Goal: Transaction & Acquisition: Purchase product/service

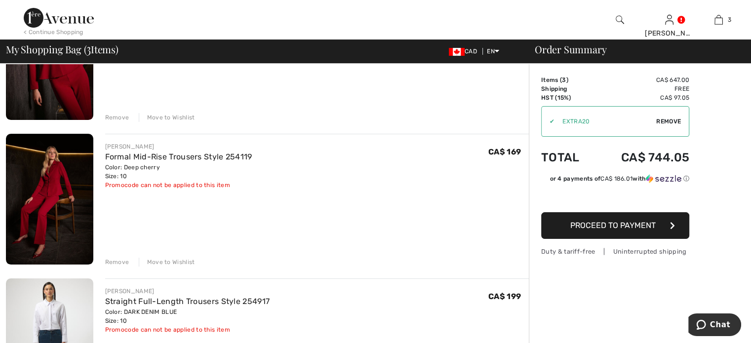
scroll to position [198, 0]
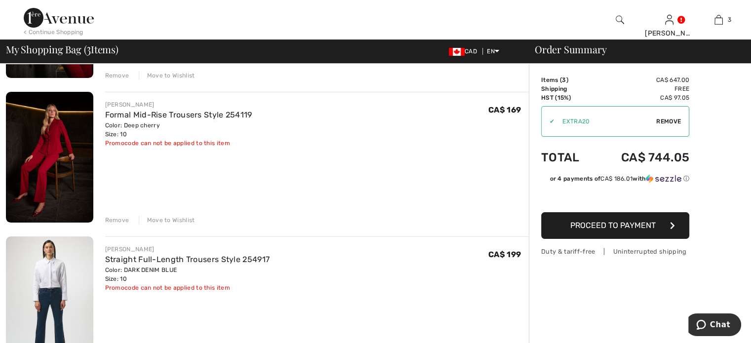
click at [119, 225] on div "Remove" at bounding box center [117, 220] width 24 height 9
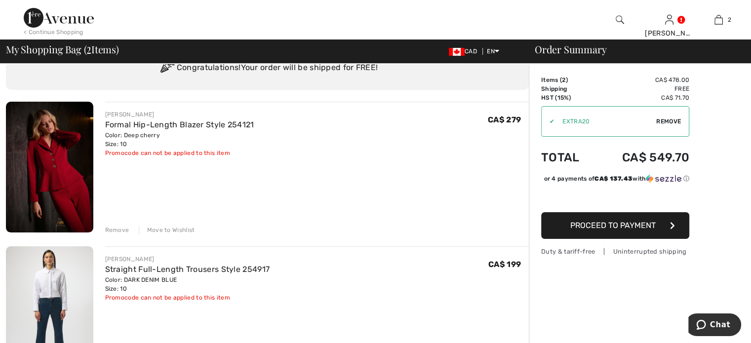
scroll to position [0, 0]
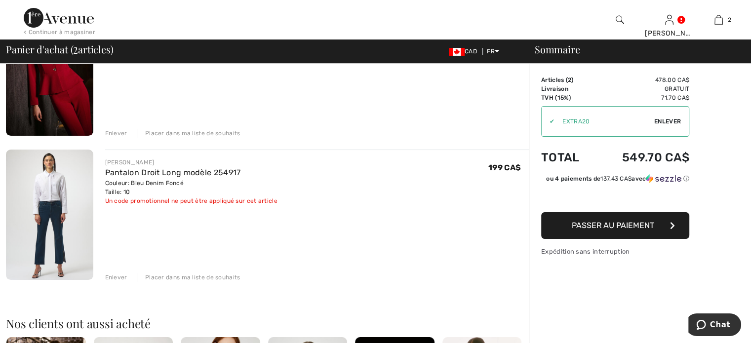
scroll to position [198, 0]
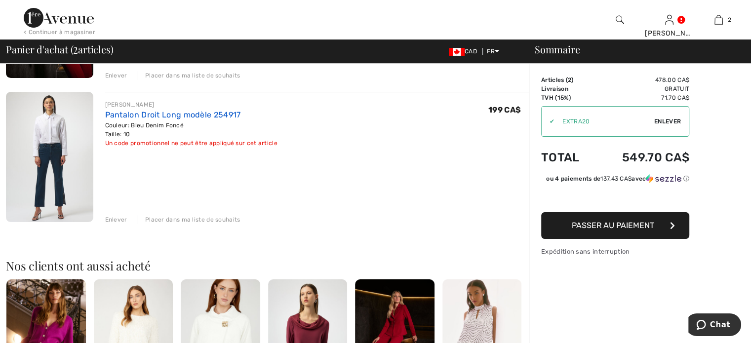
click at [217, 120] on link "Pantalon Droit Long modèle 254917" at bounding box center [173, 114] width 136 height 9
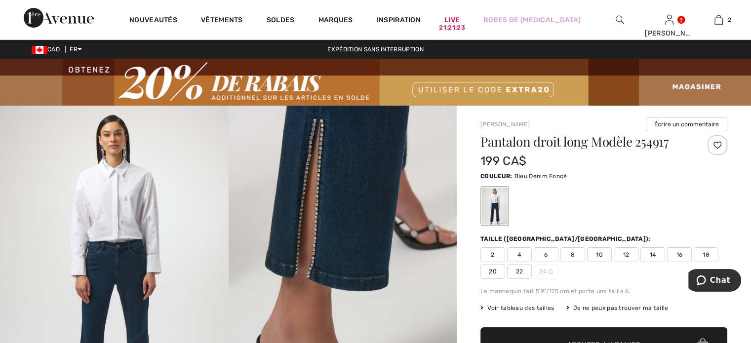
click at [315, 182] on img at bounding box center [343, 277] width 229 height 342
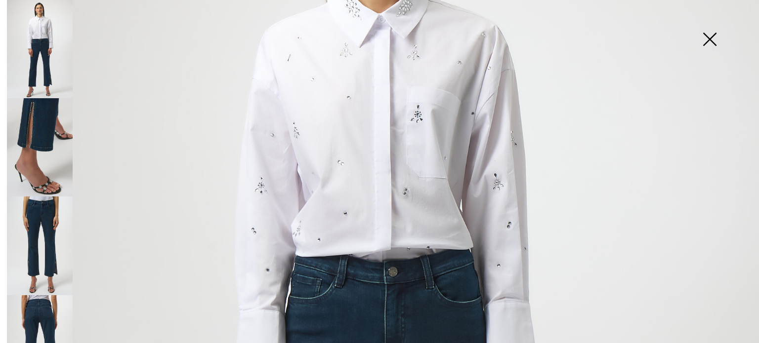
scroll to position [198, 0]
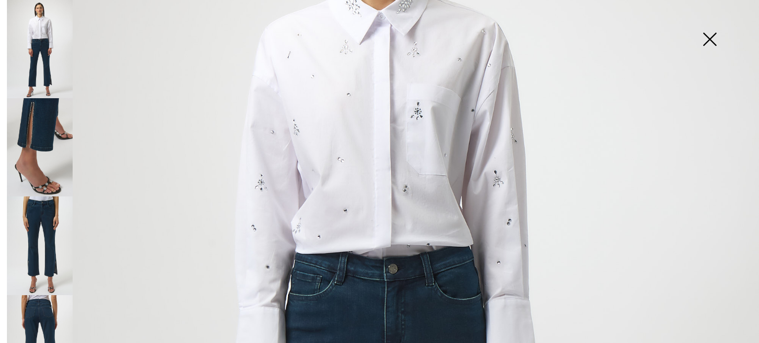
click at [42, 235] on img at bounding box center [40, 246] width 66 height 98
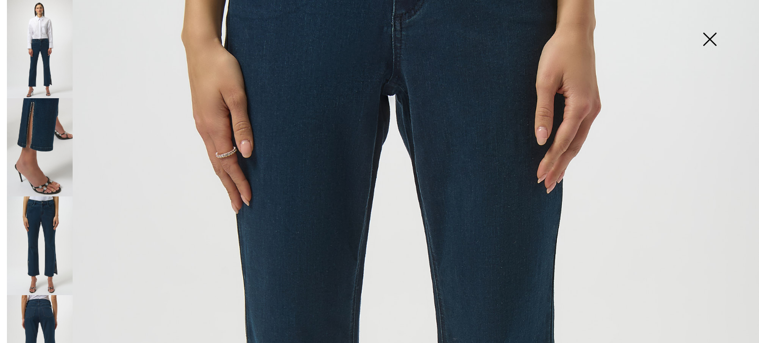
click at [38, 140] on img at bounding box center [40, 147] width 66 height 98
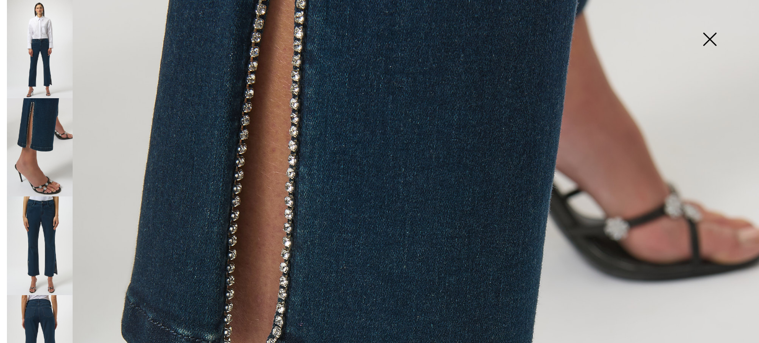
click at [40, 308] on img at bounding box center [40, 344] width 66 height 98
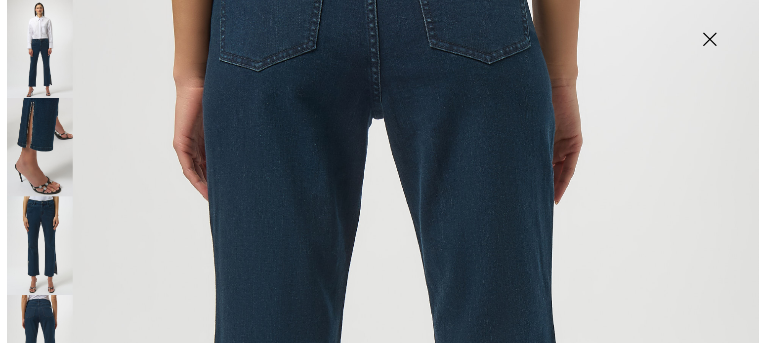
scroll to position [0, 0]
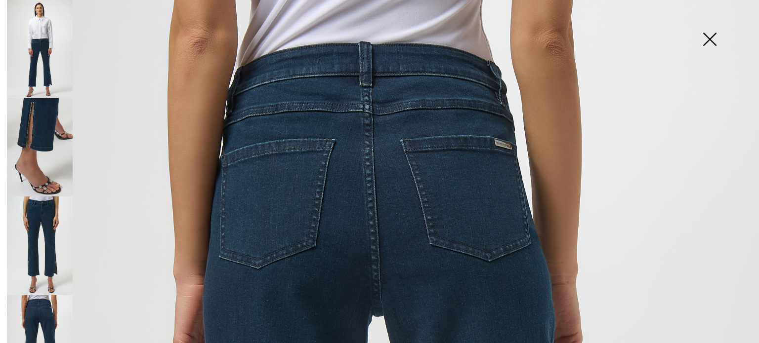
click at [44, 52] on img at bounding box center [40, 49] width 66 height 98
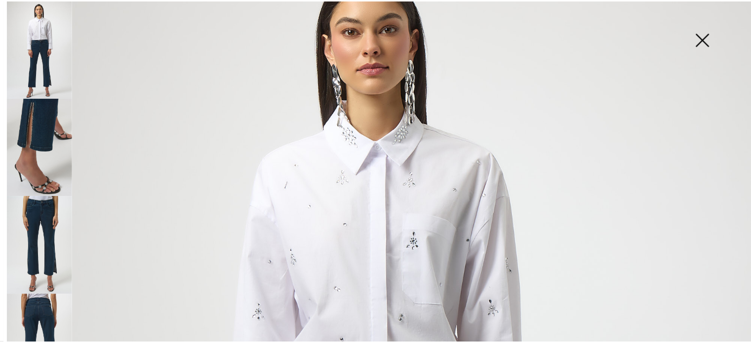
scroll to position [49, 0]
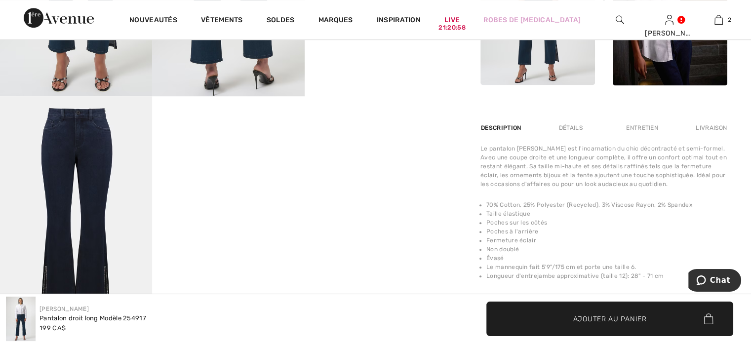
scroll to position [494, 0]
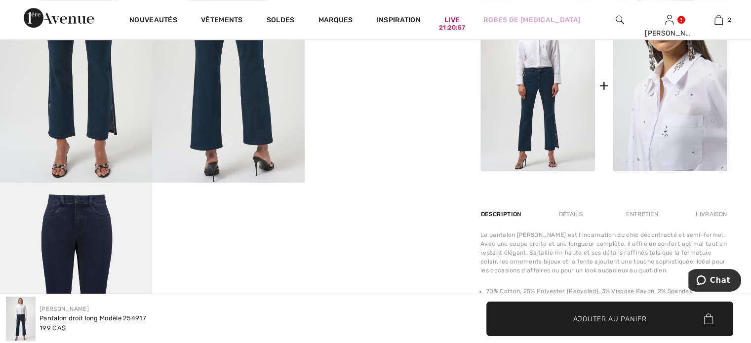
click at [696, 172] on img at bounding box center [670, 86] width 115 height 172
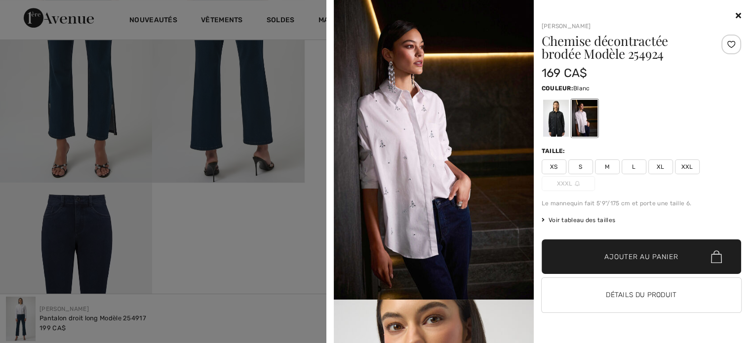
scroll to position [0, 0]
click at [736, 15] on icon at bounding box center [738, 15] width 5 height 8
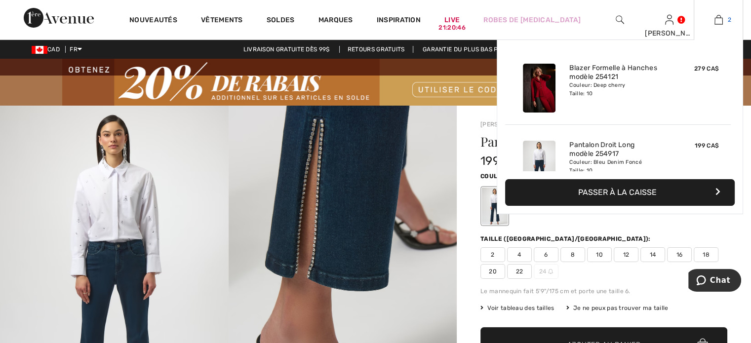
click at [719, 20] on img at bounding box center [719, 20] width 8 height 12
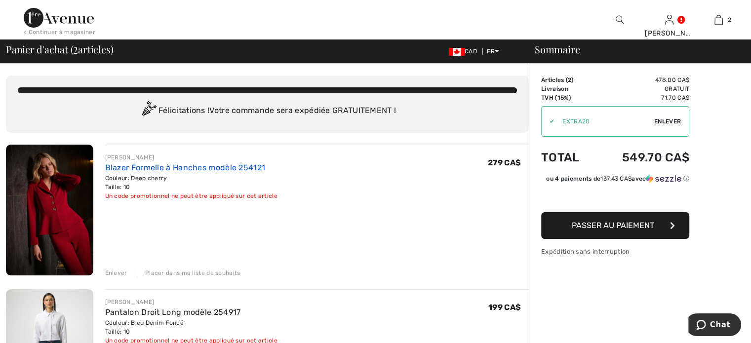
click at [219, 172] on link "Blazer Formelle à Hanches modèle 254121" at bounding box center [185, 167] width 161 height 9
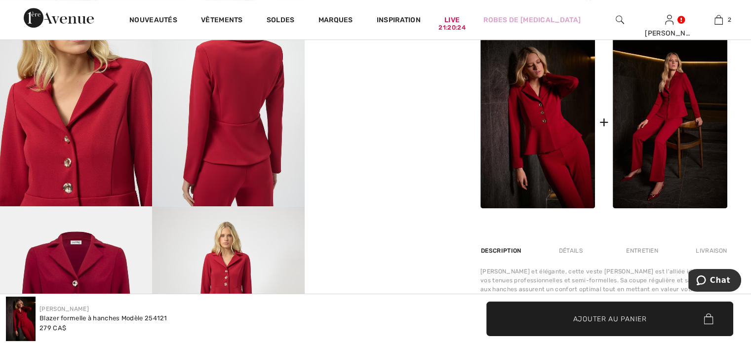
scroll to position [494, 0]
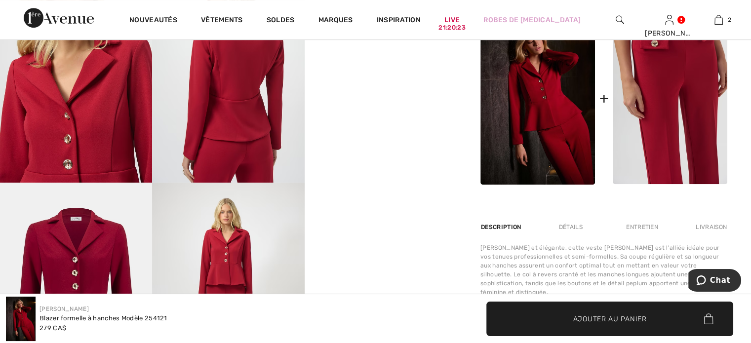
click at [657, 158] on img at bounding box center [670, 98] width 115 height 172
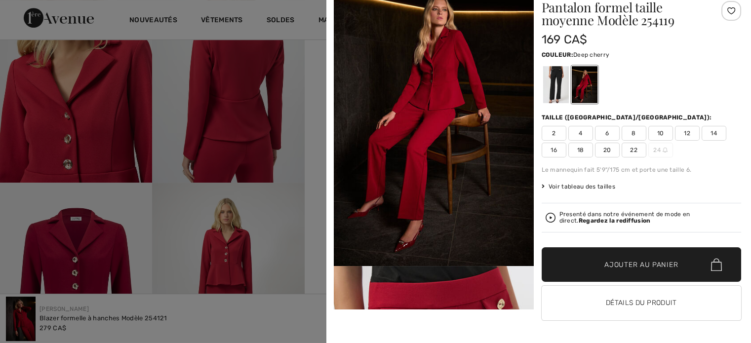
scroll to position [0, 0]
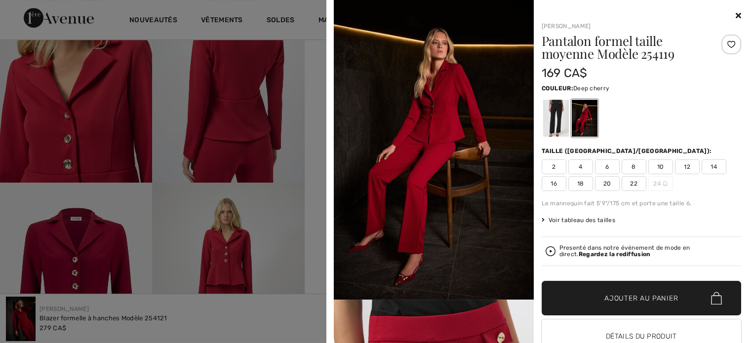
click at [660, 174] on span "10" at bounding box center [661, 167] width 25 height 15
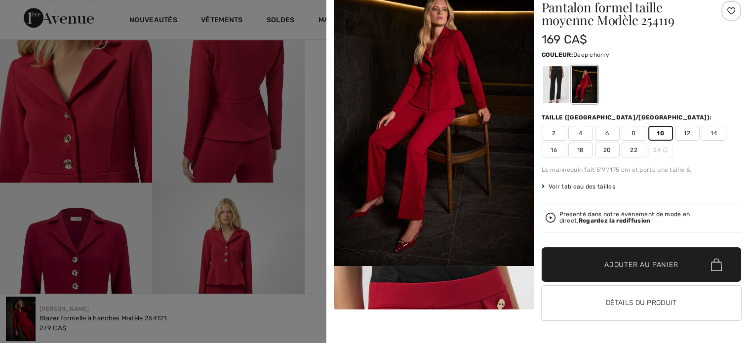
click at [625, 270] on span "Ajouter au panier" at bounding box center [642, 265] width 74 height 10
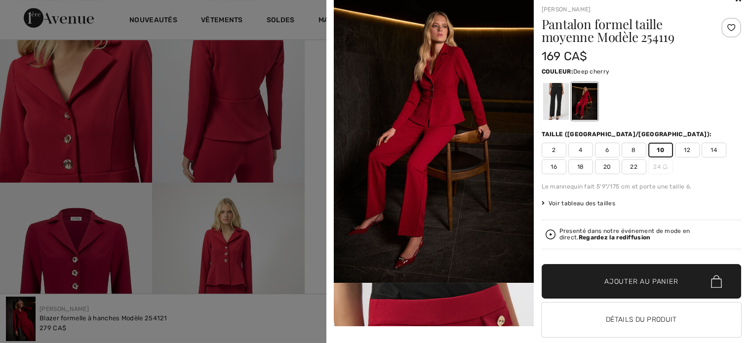
scroll to position [0, 0]
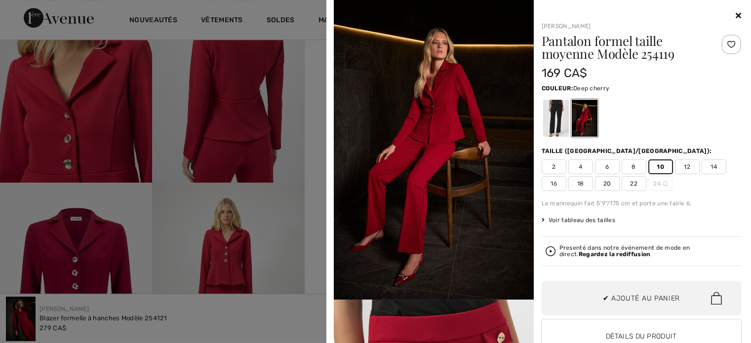
click at [736, 14] on icon at bounding box center [738, 15] width 5 height 8
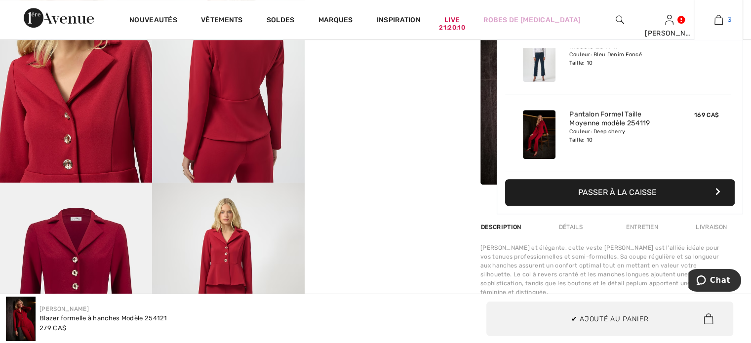
click at [719, 21] on img at bounding box center [719, 20] width 8 height 12
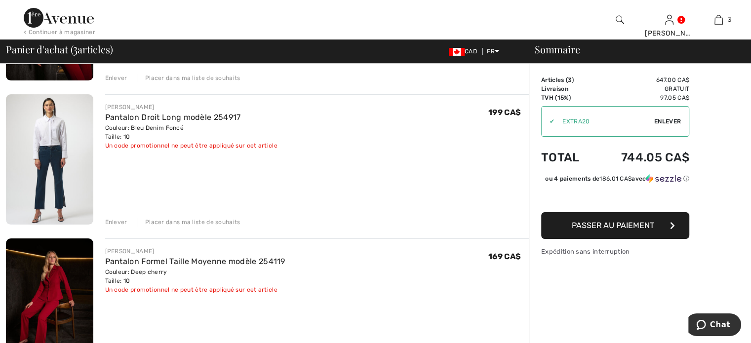
scroll to position [198, 0]
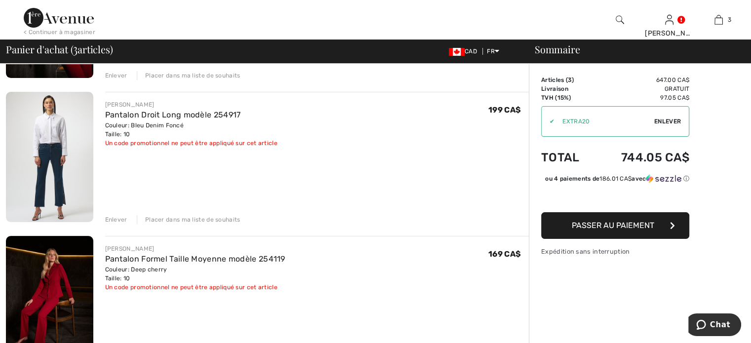
click at [124, 224] on div "Enlever" at bounding box center [116, 219] width 22 height 9
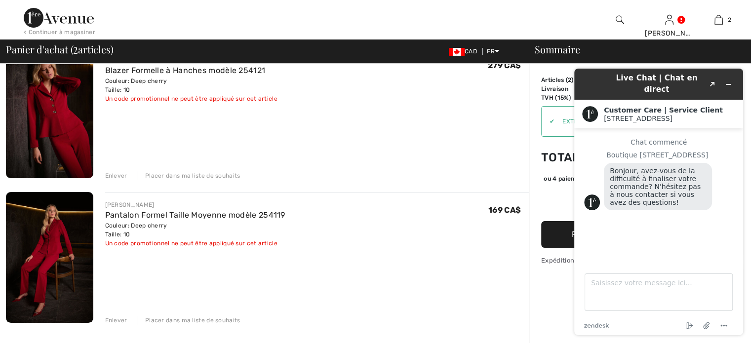
scroll to position [94, 0]
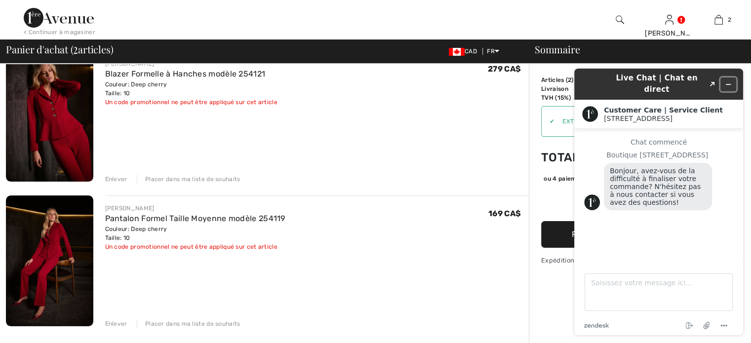
click at [729, 81] on icon "Réduire le widget" at bounding box center [728, 84] width 7 height 7
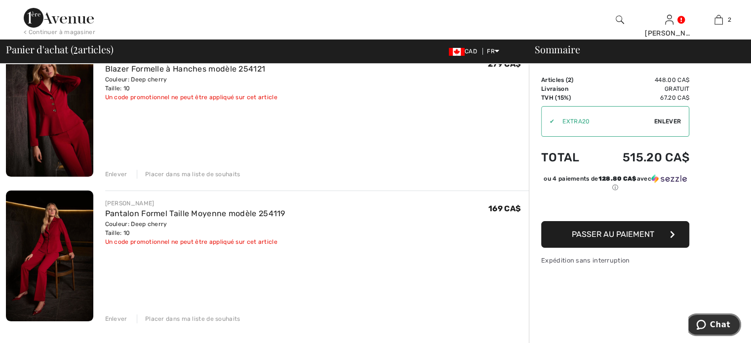
scroll to position [0, 0]
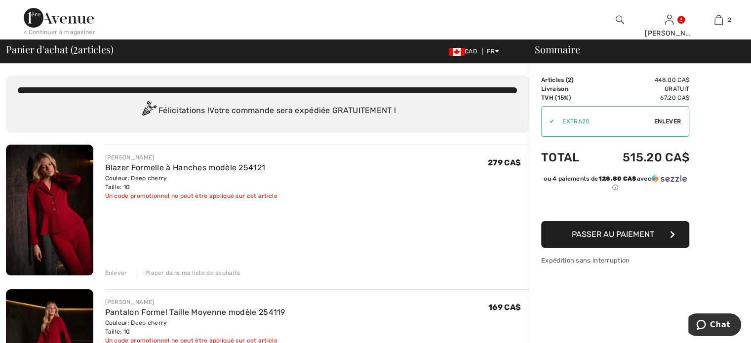
click at [47, 240] on img at bounding box center [49, 210] width 87 height 131
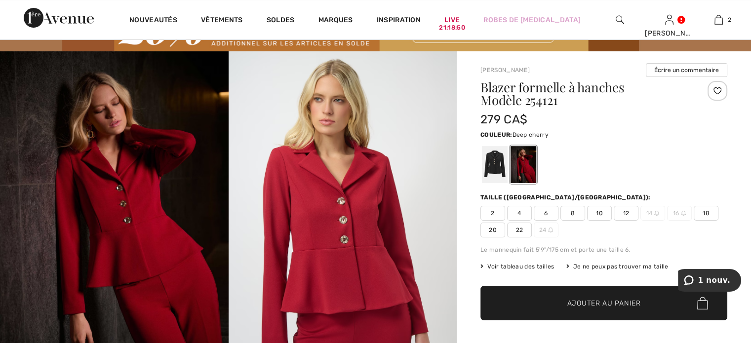
scroll to position [49, 0]
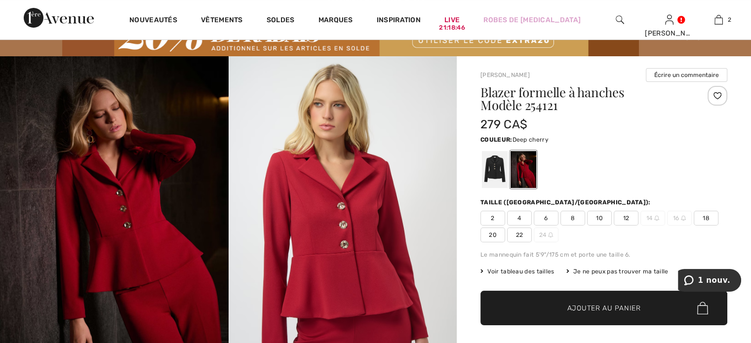
click at [537, 184] on div at bounding box center [524, 169] width 26 height 37
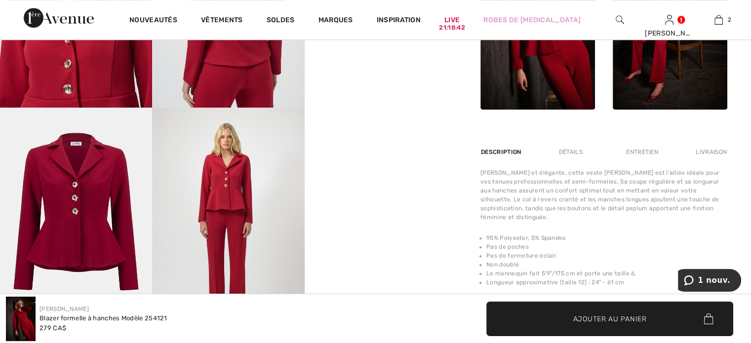
scroll to position [642, 0]
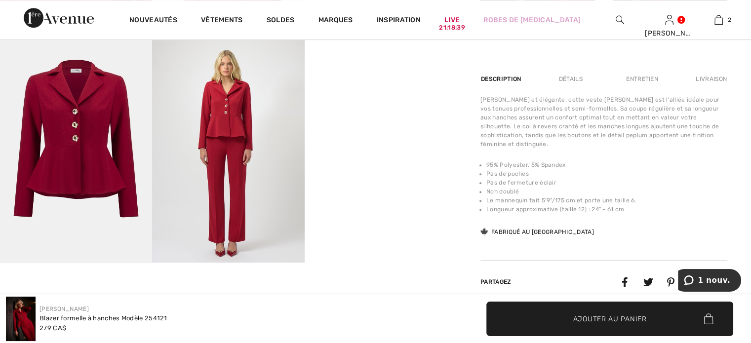
click at [224, 128] on img at bounding box center [228, 149] width 152 height 228
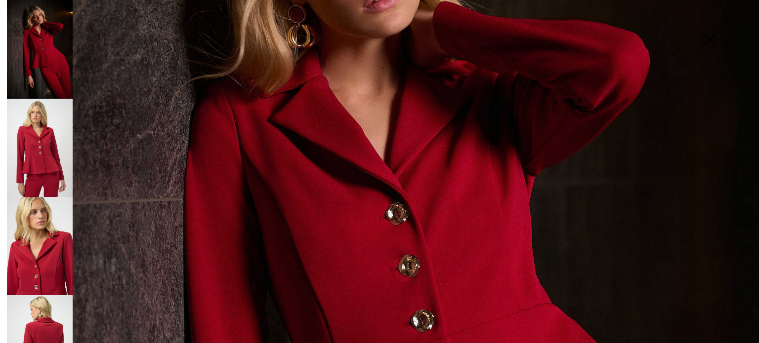
scroll to position [0, 0]
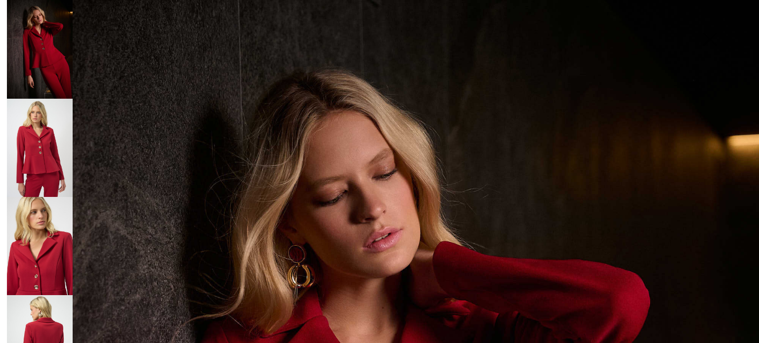
click at [23, 239] on img at bounding box center [40, 246] width 66 height 98
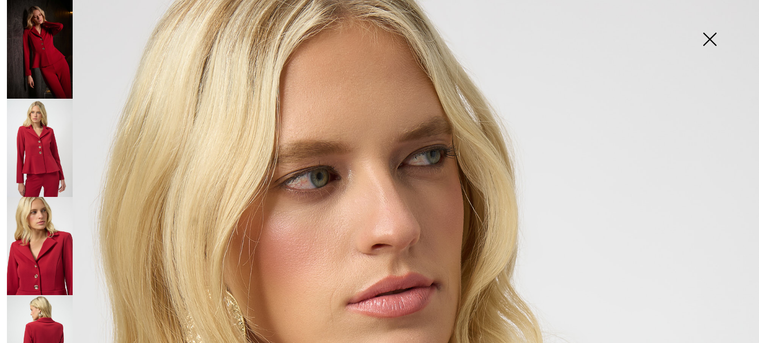
drag, startPoint x: 709, startPoint y: 36, endPoint x: 705, endPoint y: 46, distance: 11.3
click at [708, 36] on img at bounding box center [709, 40] width 49 height 51
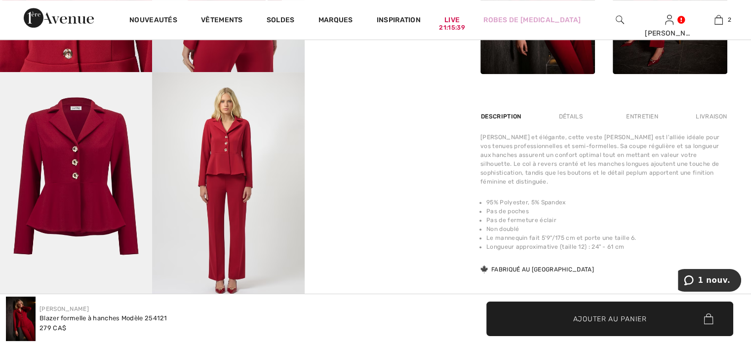
scroll to position [642, 0]
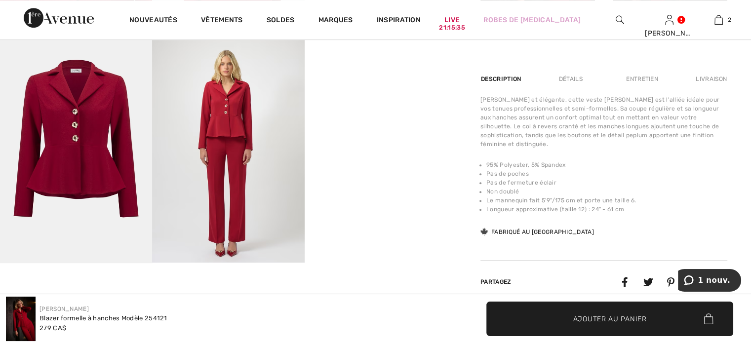
click at [77, 125] on img at bounding box center [76, 149] width 152 height 228
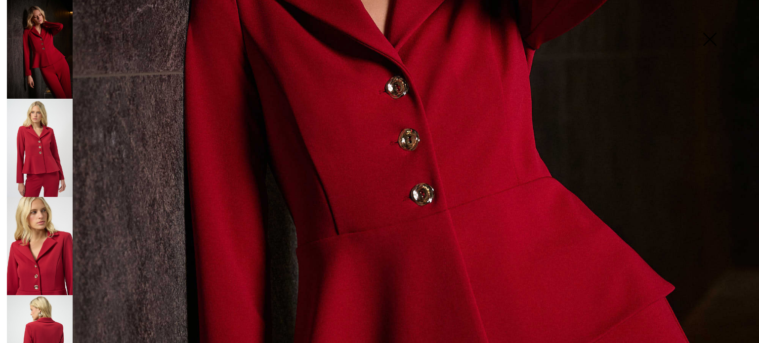
scroll to position [296, 0]
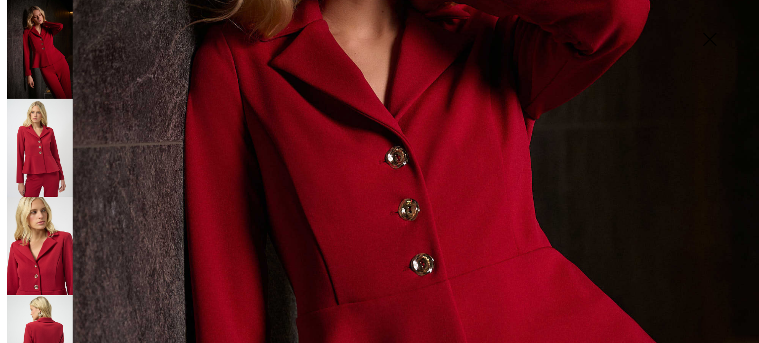
click at [42, 320] on img at bounding box center [40, 344] width 66 height 98
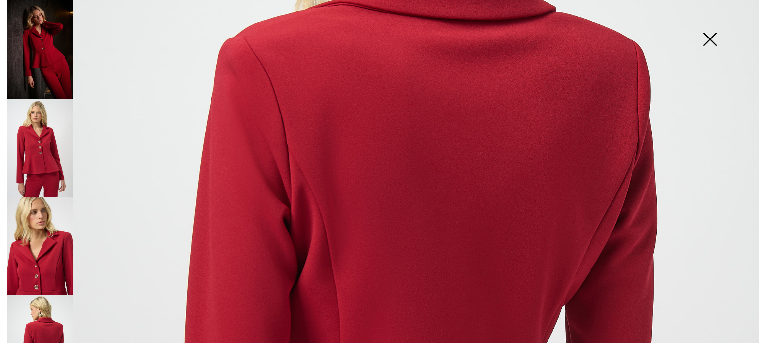
click at [40, 253] on img at bounding box center [40, 246] width 66 height 98
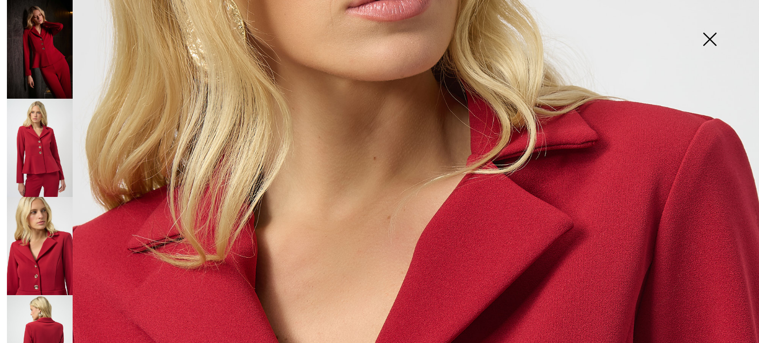
click at [47, 152] on img at bounding box center [40, 148] width 66 height 98
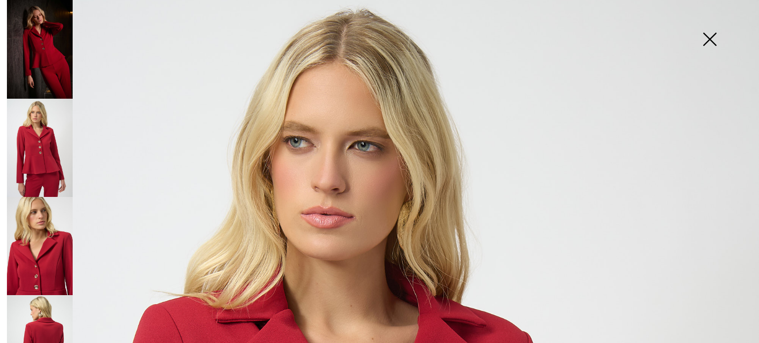
scroll to position [0, 0]
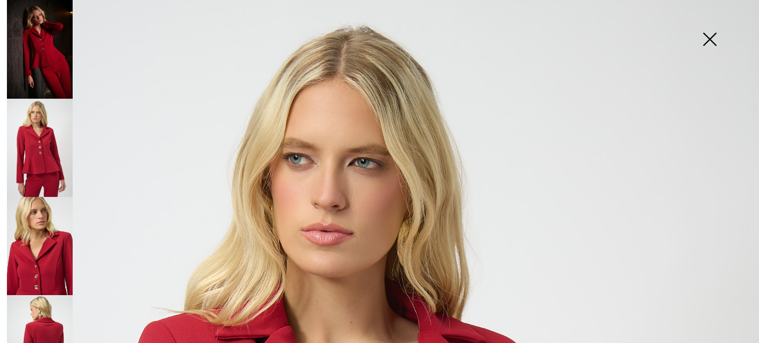
click at [708, 36] on img at bounding box center [709, 40] width 49 height 51
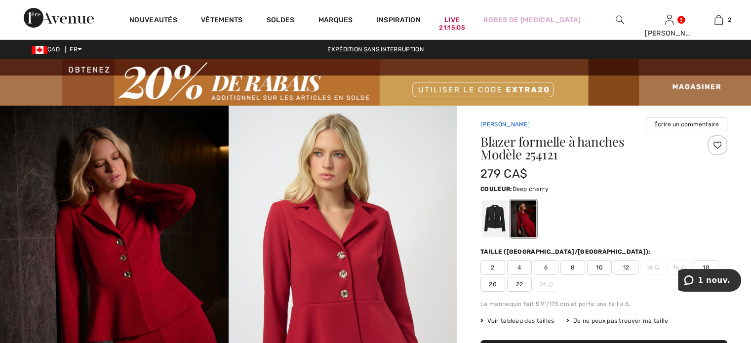
click at [521, 128] on link "[PERSON_NAME]" at bounding box center [505, 124] width 49 height 7
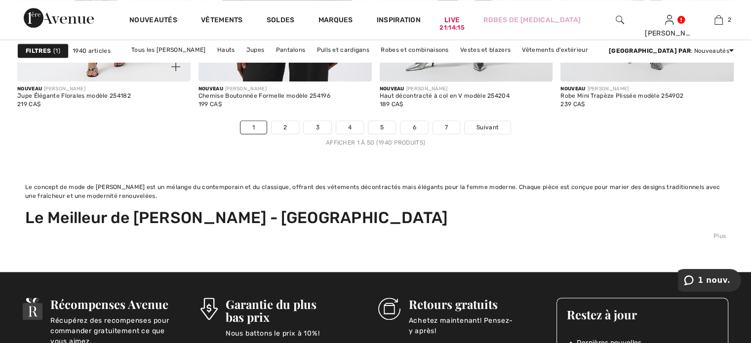
scroll to position [5039, 0]
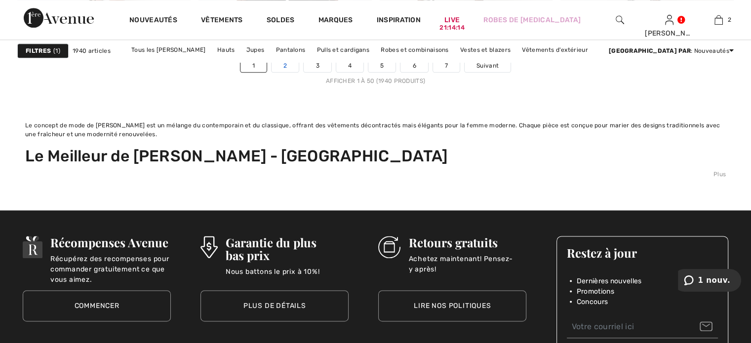
click at [272, 72] on link "2" at bounding box center [285, 65] width 27 height 13
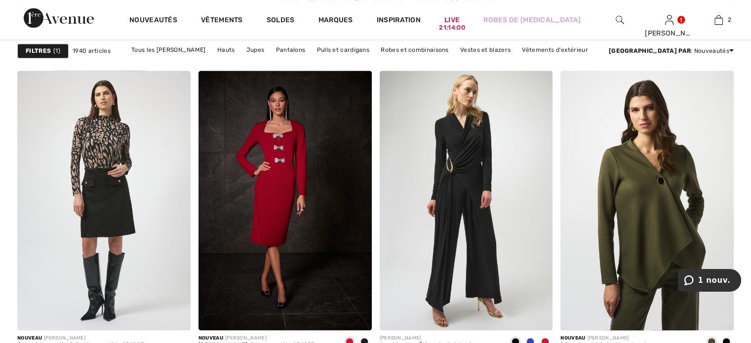
scroll to position [1779, 0]
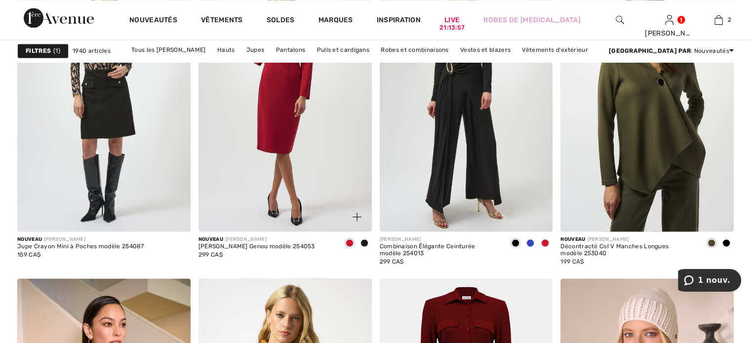
click at [300, 188] on img at bounding box center [285, 102] width 173 height 260
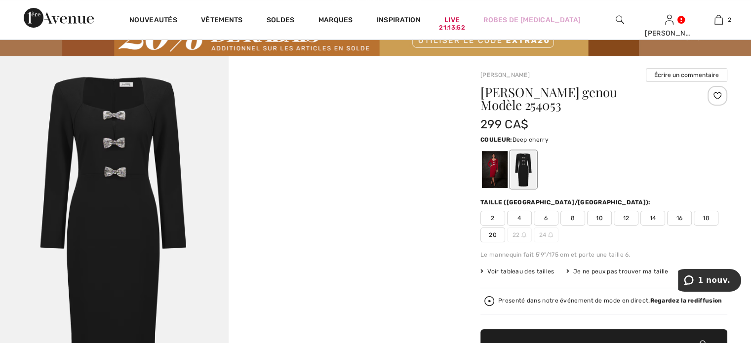
click at [507, 185] on div at bounding box center [495, 169] width 26 height 37
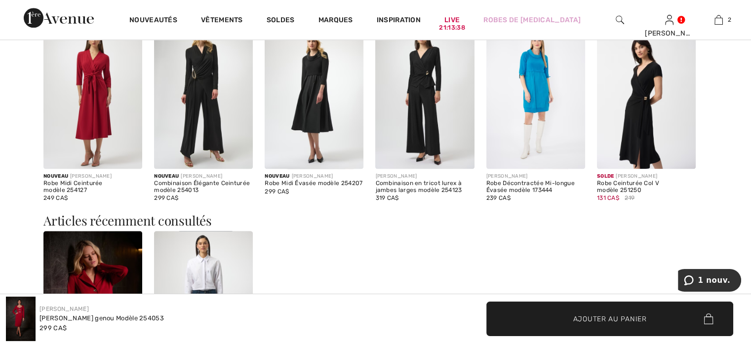
scroll to position [1186, 0]
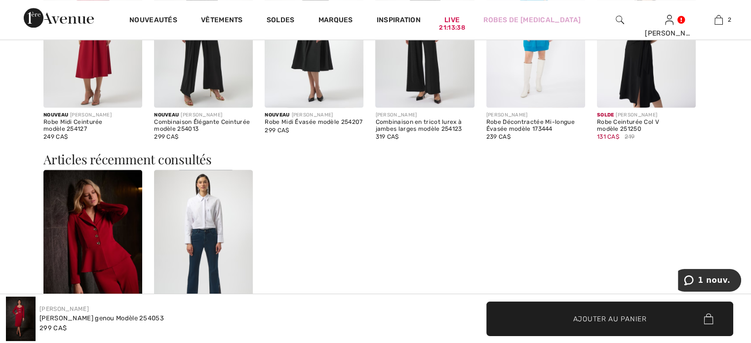
click at [202, 230] on img at bounding box center [203, 244] width 99 height 148
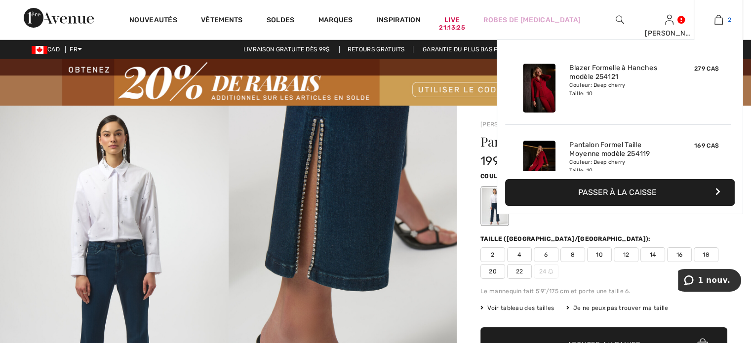
click at [717, 21] on img at bounding box center [719, 20] width 8 height 12
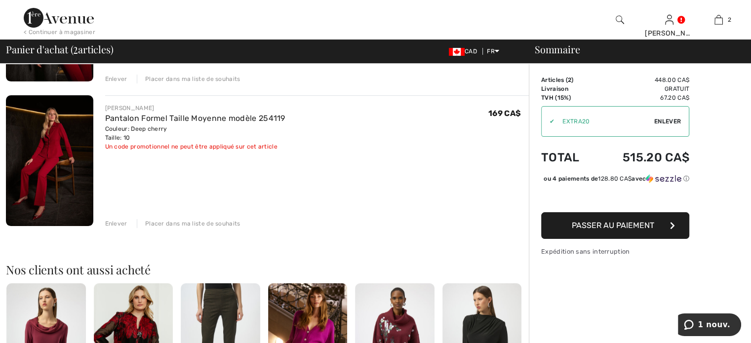
scroll to position [198, 0]
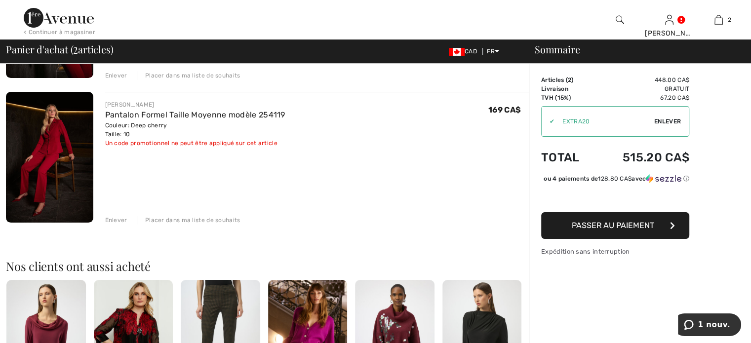
click at [125, 225] on div "Enlever" at bounding box center [116, 220] width 22 height 9
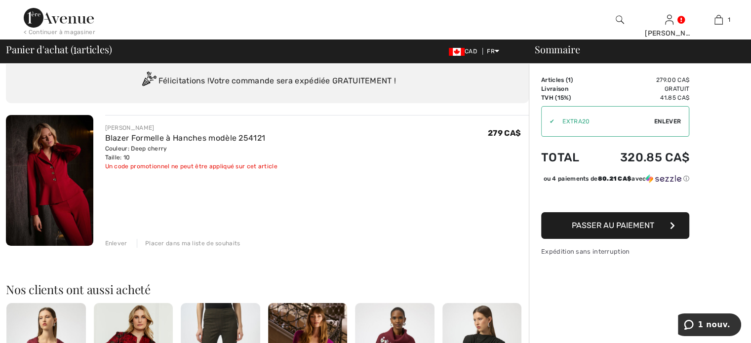
scroll to position [0, 0]
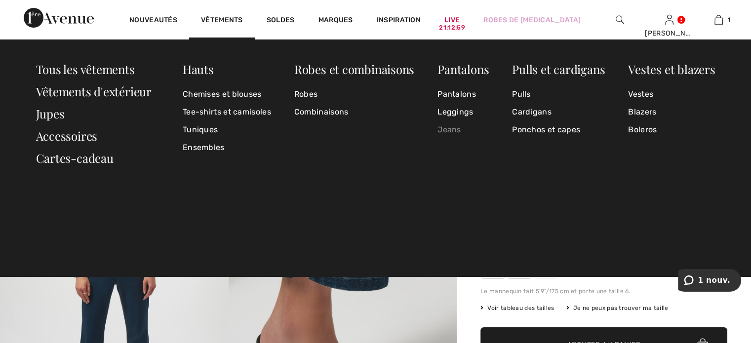
click at [450, 129] on link "Jeans" at bounding box center [463, 130] width 51 height 18
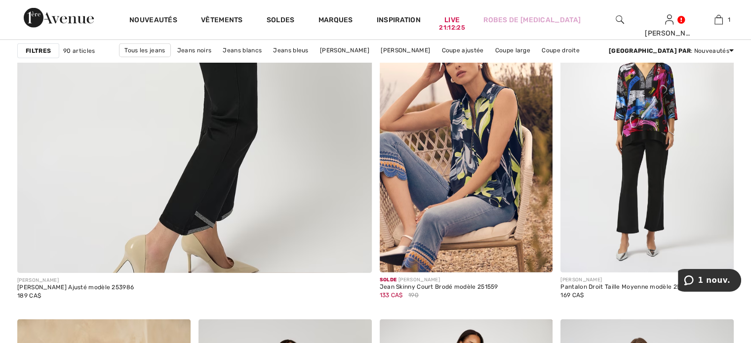
scroll to position [2964, 0]
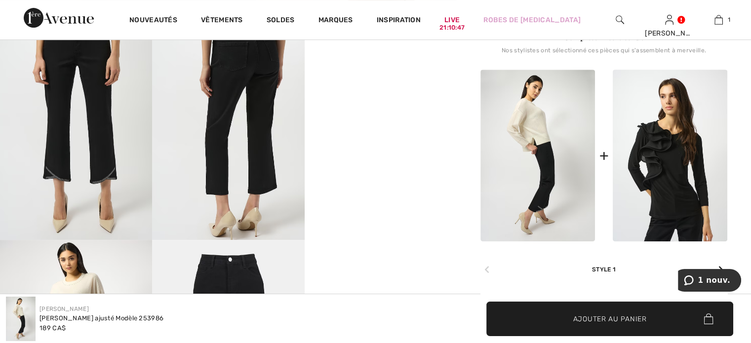
scroll to position [395, 0]
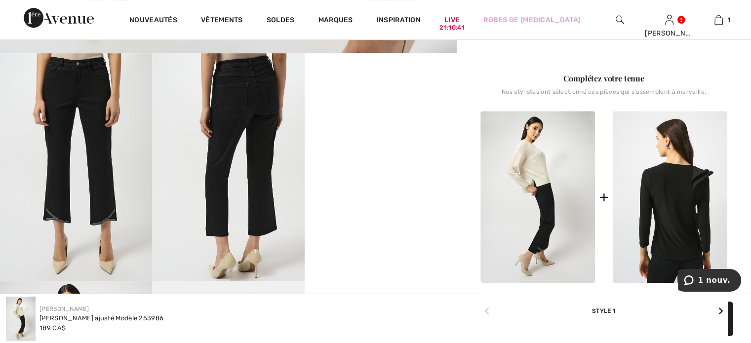
click at [652, 243] on img at bounding box center [670, 197] width 115 height 172
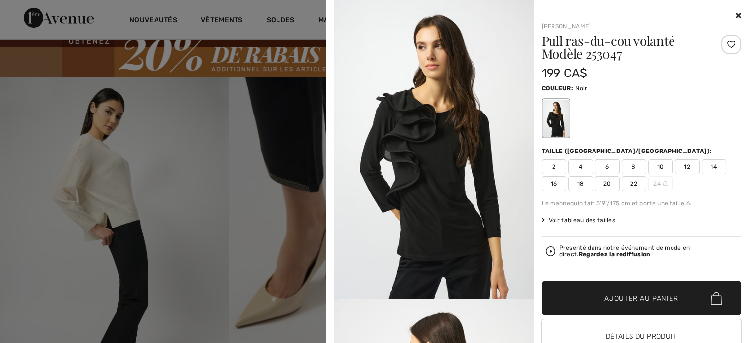
scroll to position [0, 0]
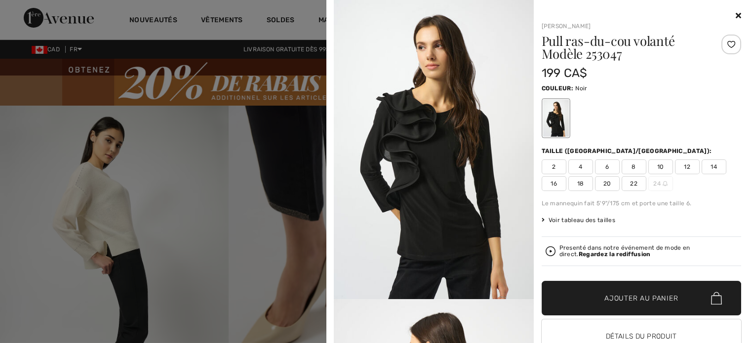
click at [736, 13] on icon at bounding box center [738, 15] width 5 height 8
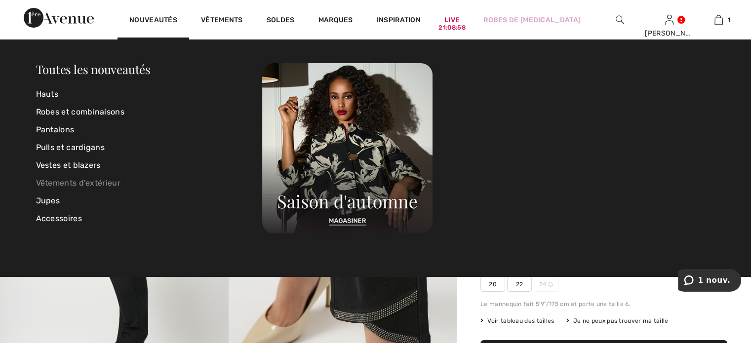
click at [68, 184] on link "Vêtements d'extérieur" at bounding box center [149, 183] width 227 height 18
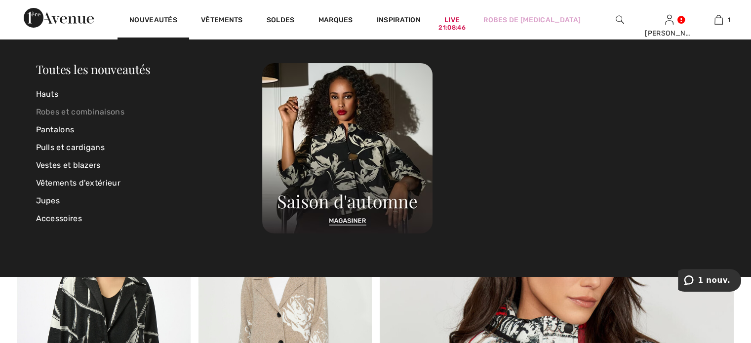
click at [61, 112] on link "Robes et combinaisons" at bounding box center [149, 112] width 227 height 18
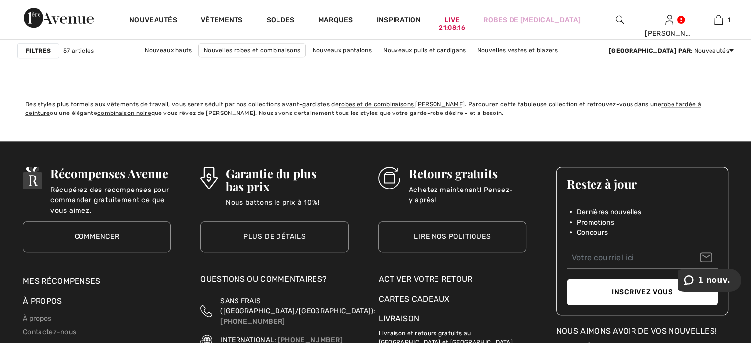
scroll to position [4792, 0]
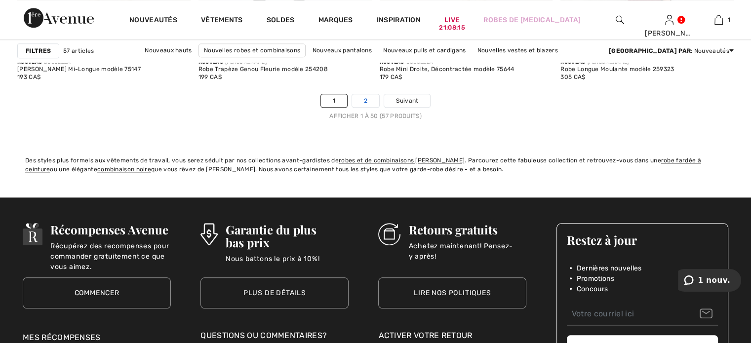
click at [361, 107] on link "2" at bounding box center [365, 100] width 27 height 13
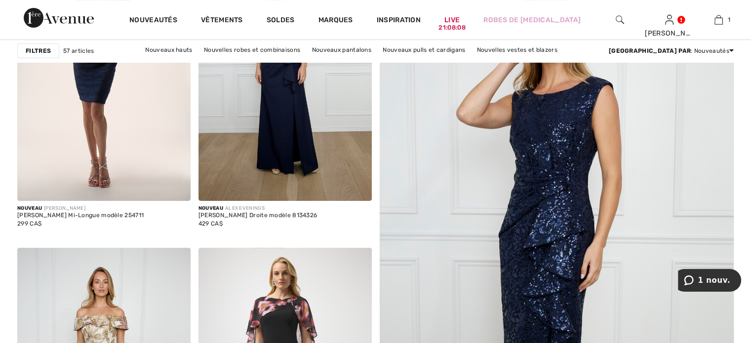
scroll to position [148, 0]
